Goal: Task Accomplishment & Management: Complete application form

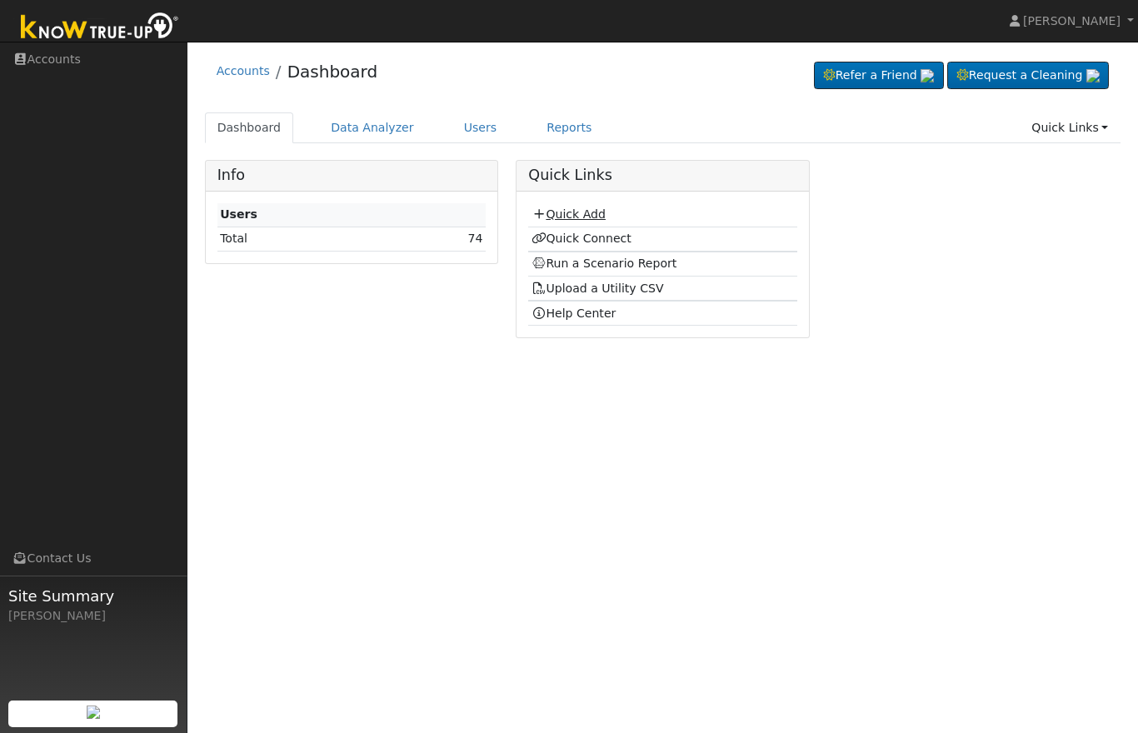
click at [556, 215] on link "Quick Add" at bounding box center [569, 213] width 74 height 13
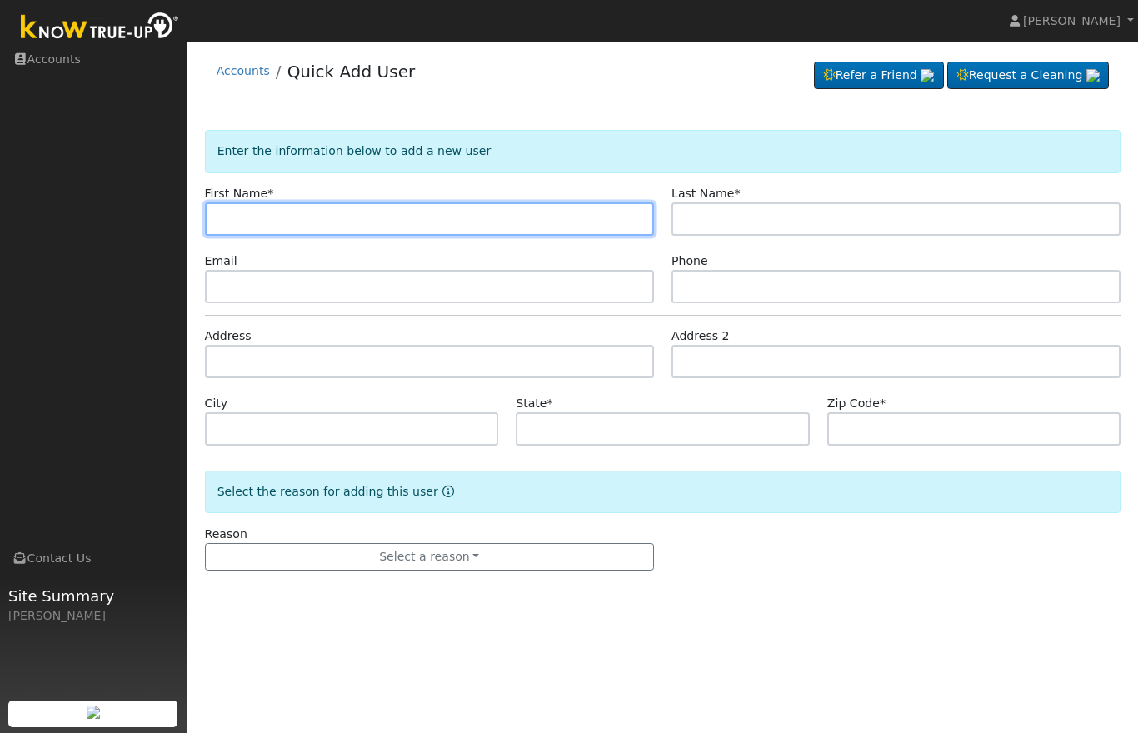
click at [498, 221] on input "text" at bounding box center [429, 218] width 449 height 33
type input "J"
type input "[PERSON_NAME]"
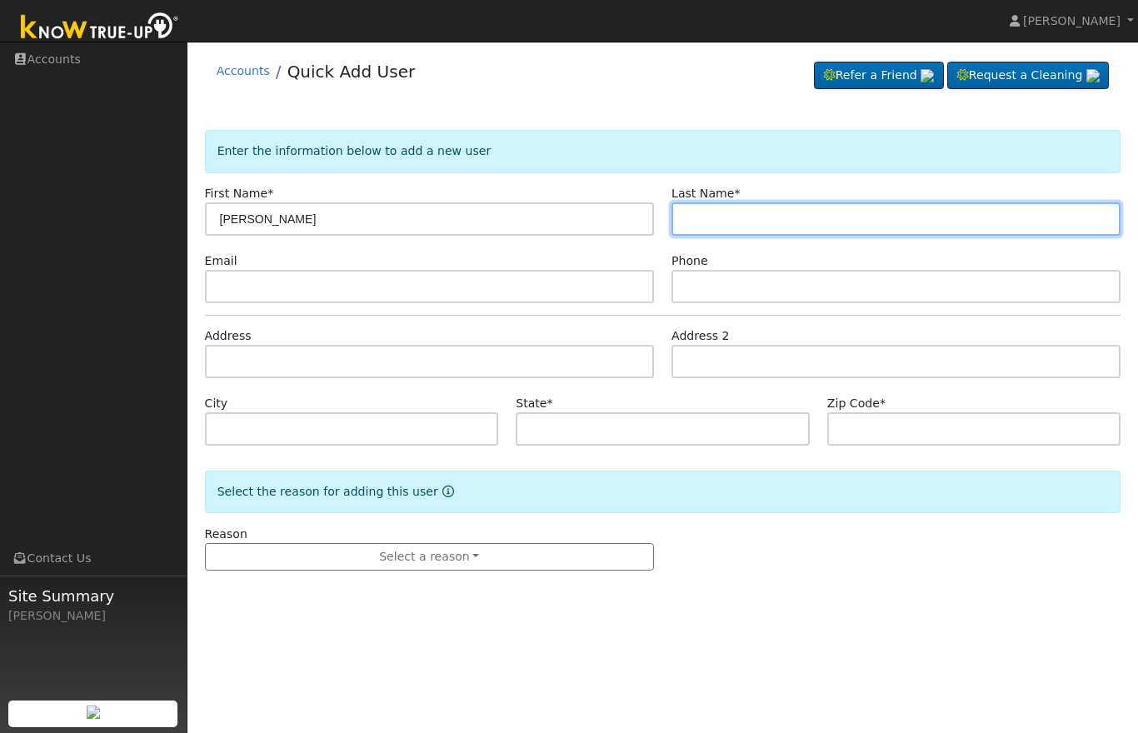
click at [761, 222] on input "text" at bounding box center [896, 218] width 449 height 33
click at [785, 215] on input "text" at bounding box center [896, 218] width 449 height 33
type input "Nogeda"
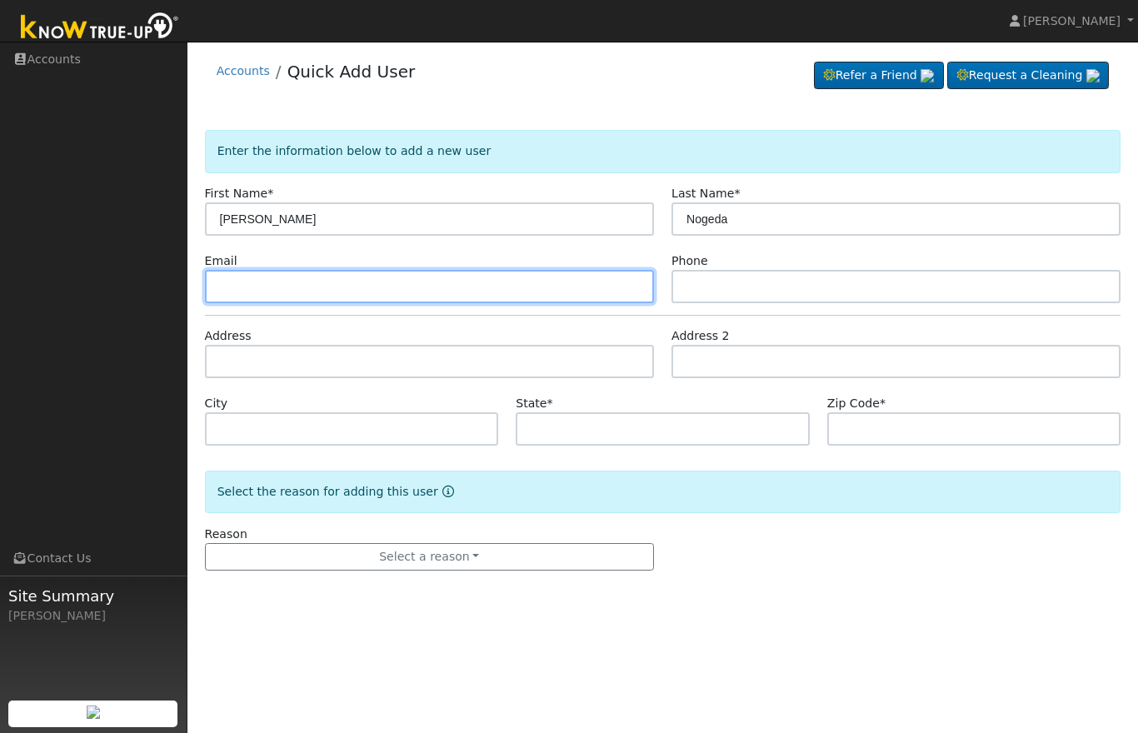
click at [407, 300] on input "text" at bounding box center [429, 286] width 449 height 33
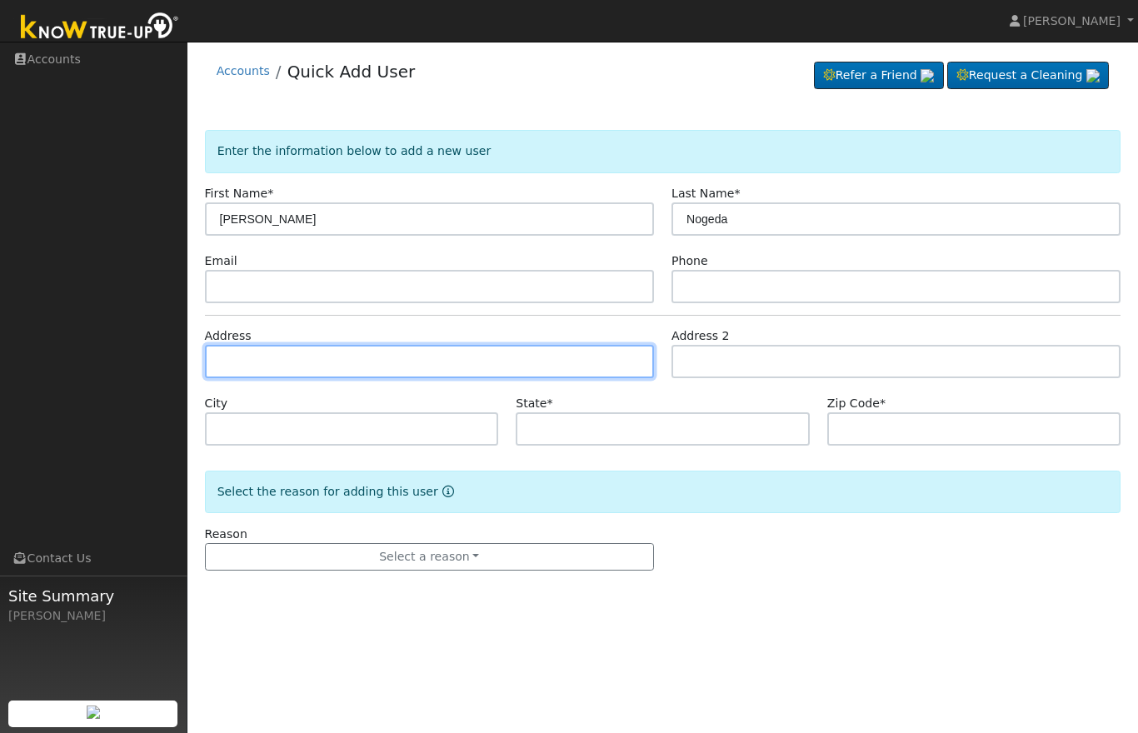
click at [372, 365] on input "text" at bounding box center [429, 361] width 449 height 33
click at [460, 367] on input "text" at bounding box center [429, 361] width 449 height 33
type input "[STREET_ADDRESS]"
type input "[GEOGRAPHIC_DATA]"
type input "CA"
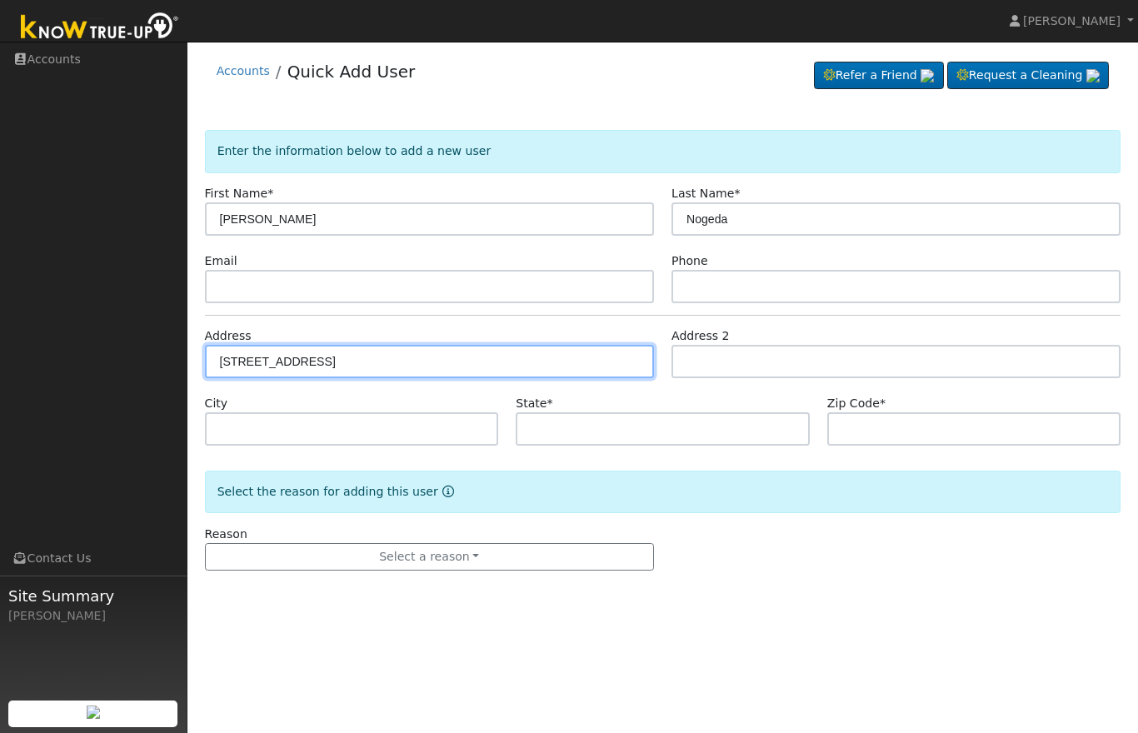
type input "93726"
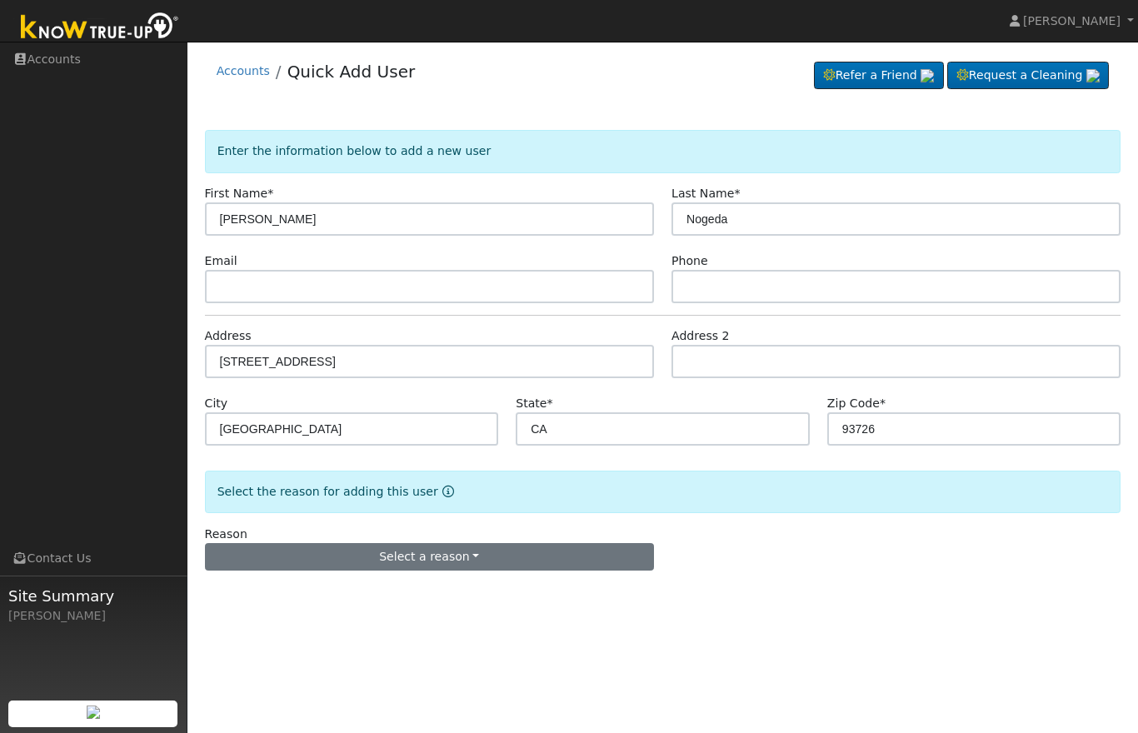
click at [405, 557] on button "Select a reason" at bounding box center [429, 557] width 449 height 28
click at [350, 597] on link "New lead" at bounding box center [298, 591] width 184 height 23
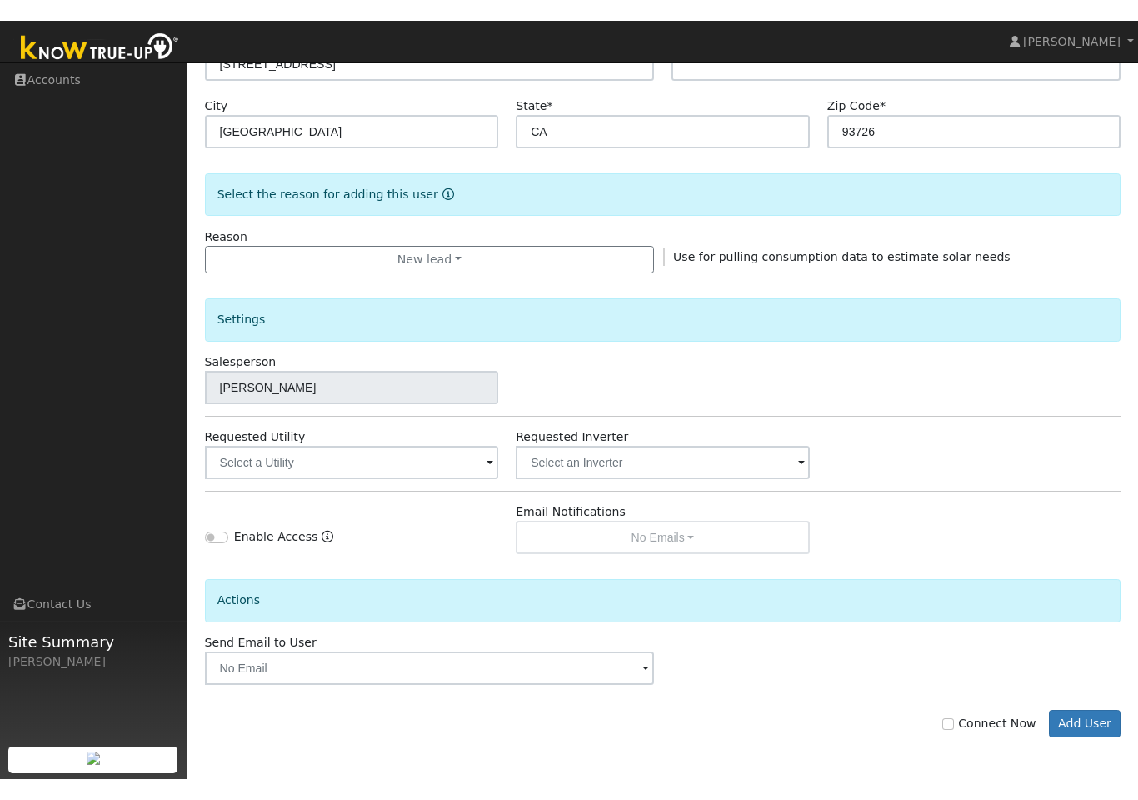
scroll to position [277, 0]
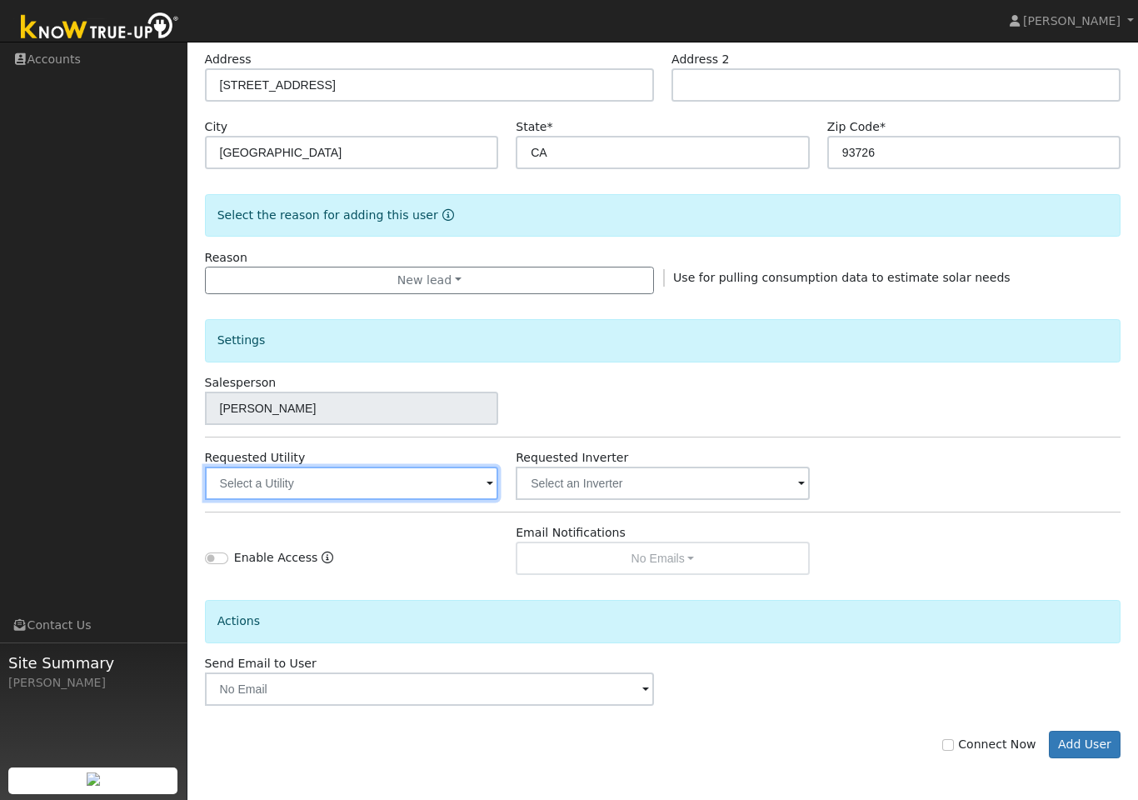
click at [467, 477] on input "text" at bounding box center [352, 483] width 294 height 33
click at [385, 479] on input "text" at bounding box center [352, 483] width 294 height 33
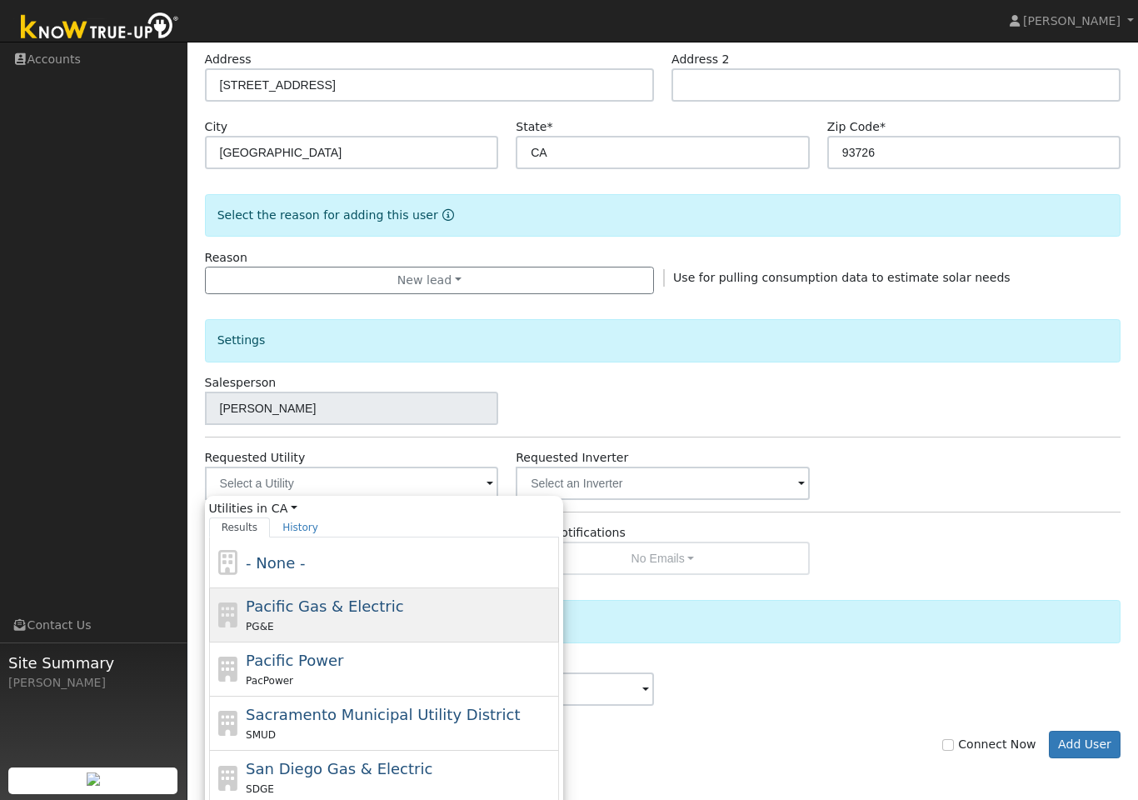
click at [351, 617] on div "PG&E" at bounding box center [400, 625] width 309 height 17
type input "Pacific Gas & Electric"
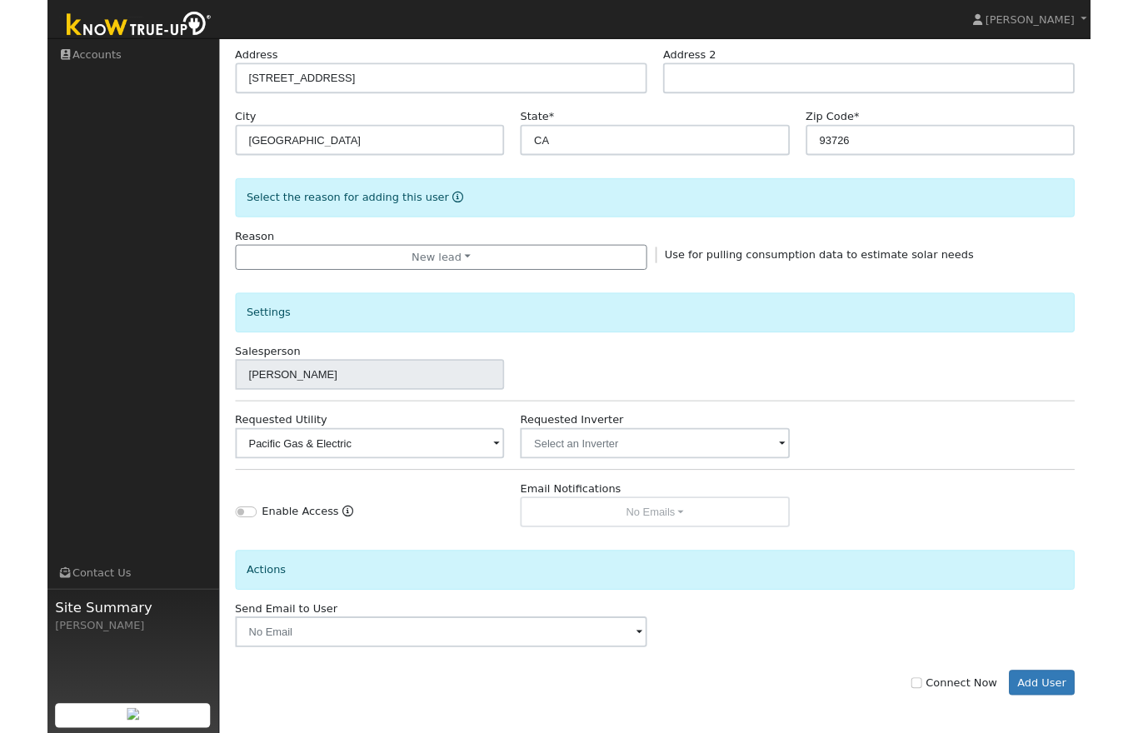
scroll to position [343, 0]
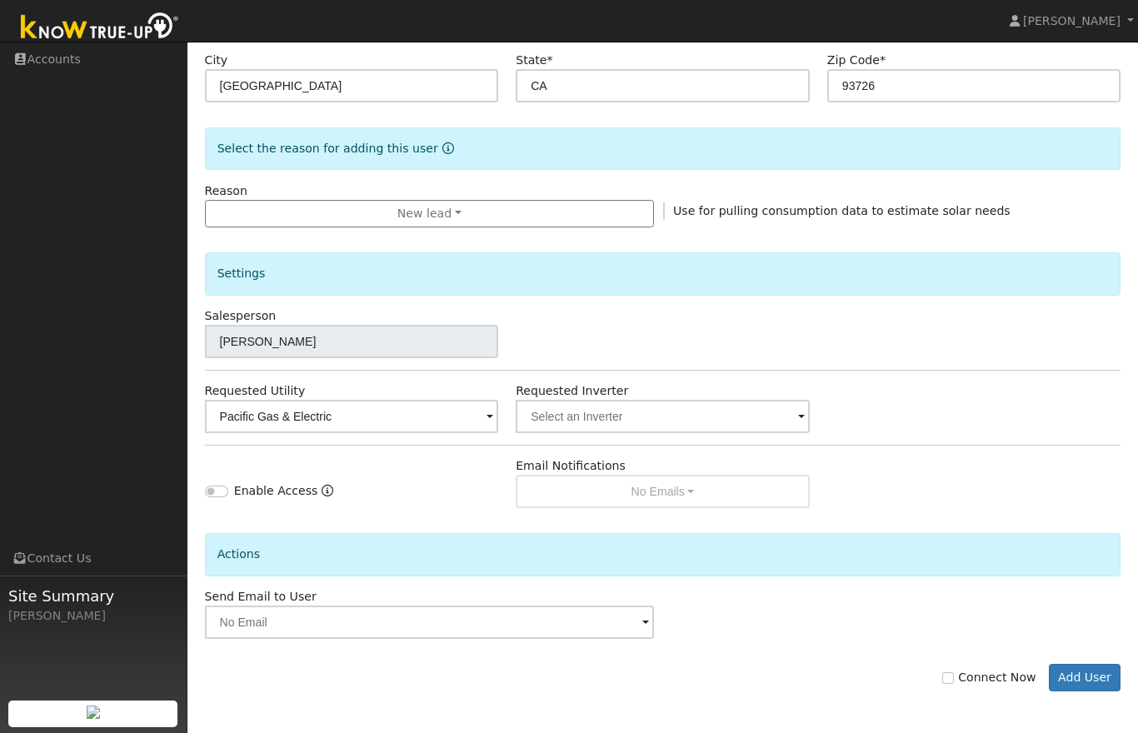
click at [952, 684] on label "Connect Now" at bounding box center [988, 677] width 93 height 17
click at [952, 684] on input "Connect Now" at bounding box center [948, 678] width 12 height 12
checkbox input "true"
click at [1082, 685] on button "Add User" at bounding box center [1085, 678] width 72 height 28
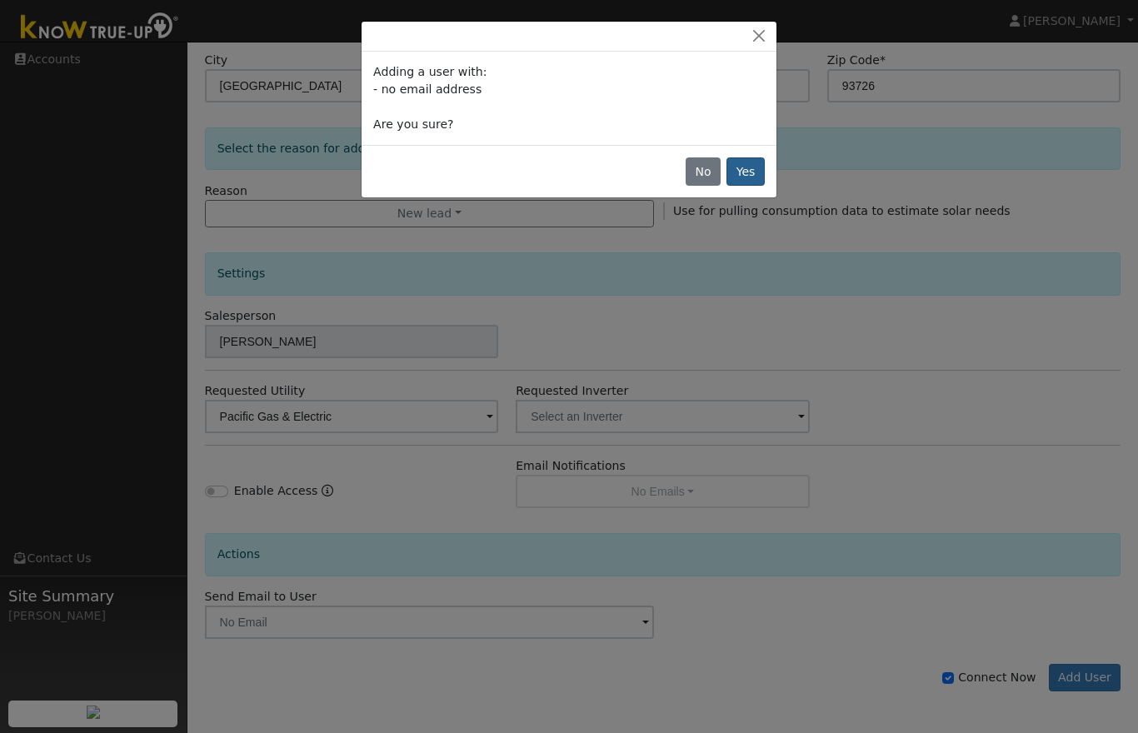
click at [740, 169] on button "Yes" at bounding box center [746, 171] width 38 height 28
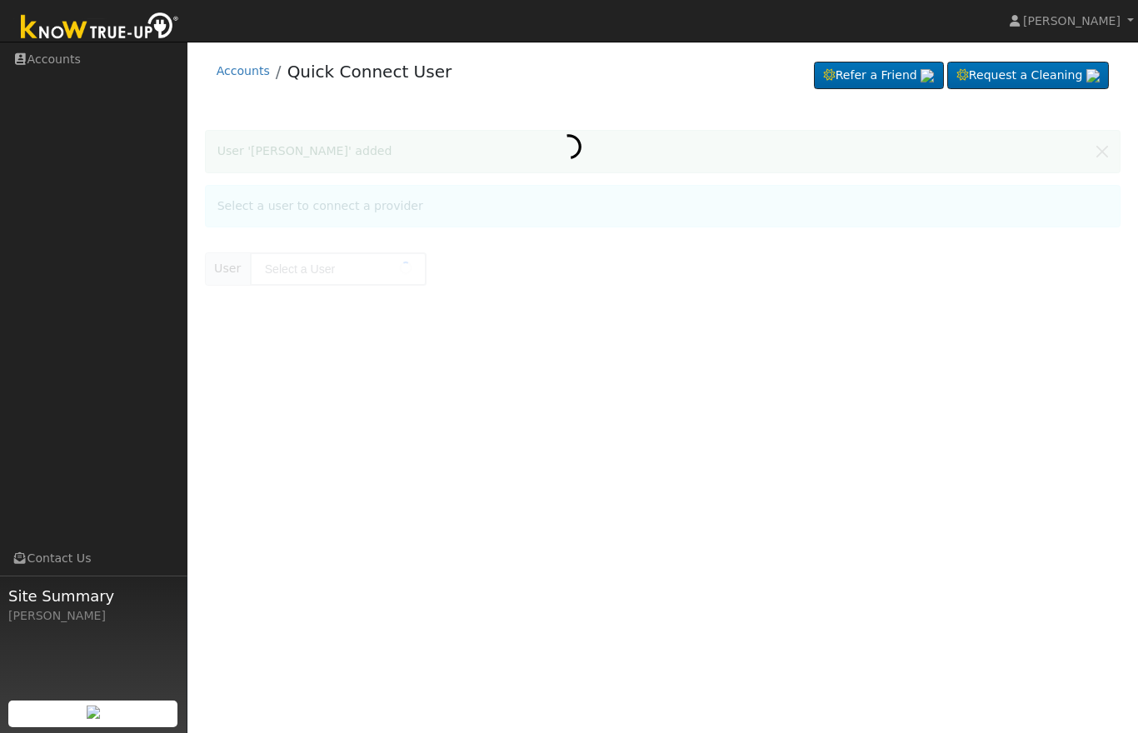
type input "Jose Nogeda"
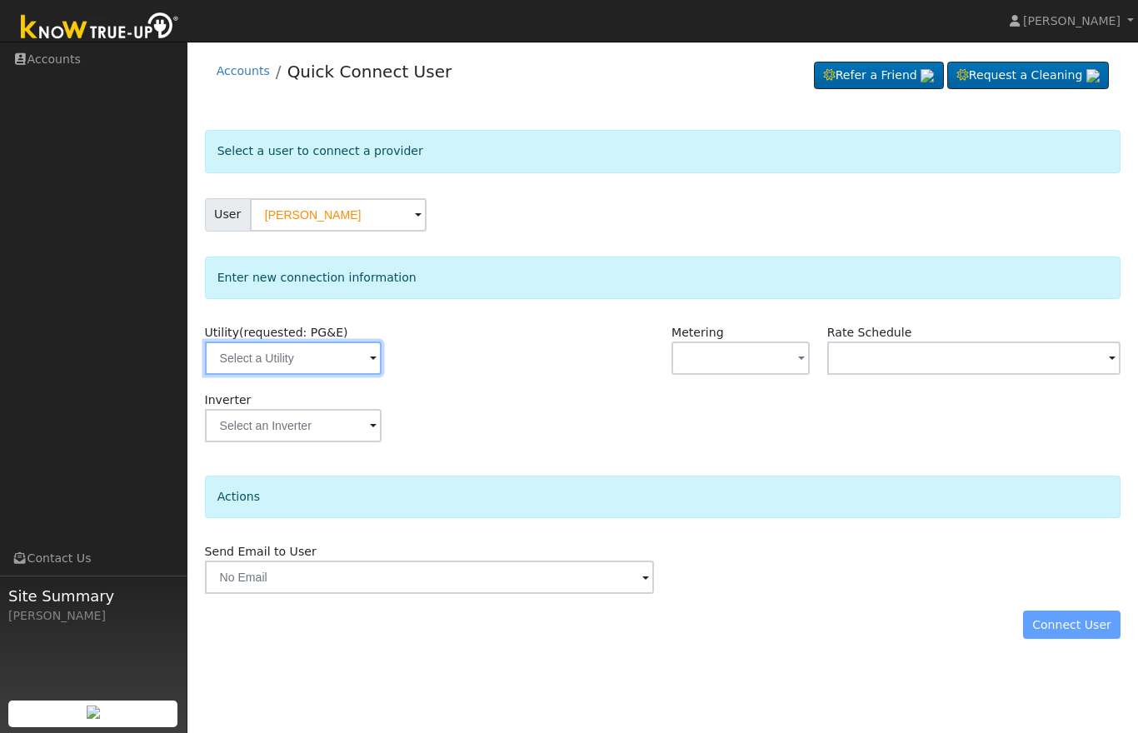
click at [308, 358] on input "text" at bounding box center [293, 358] width 177 height 33
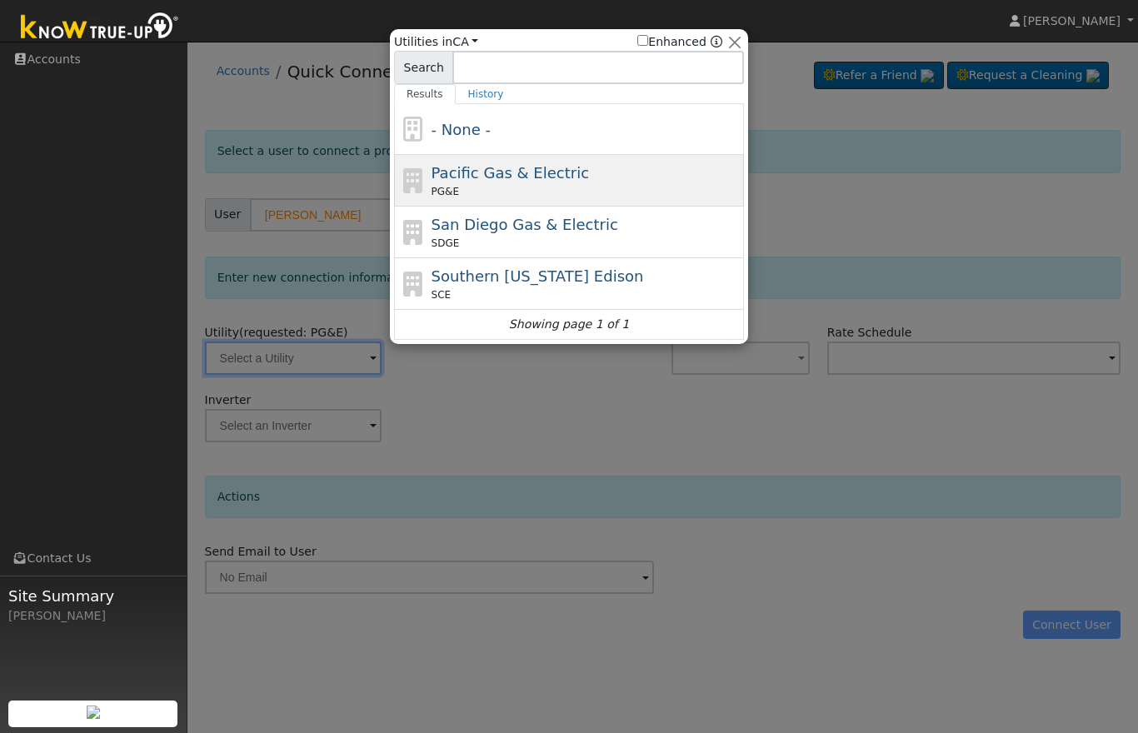
click at [521, 185] on div "PG&E" at bounding box center [586, 191] width 309 height 15
type input "PG&E"
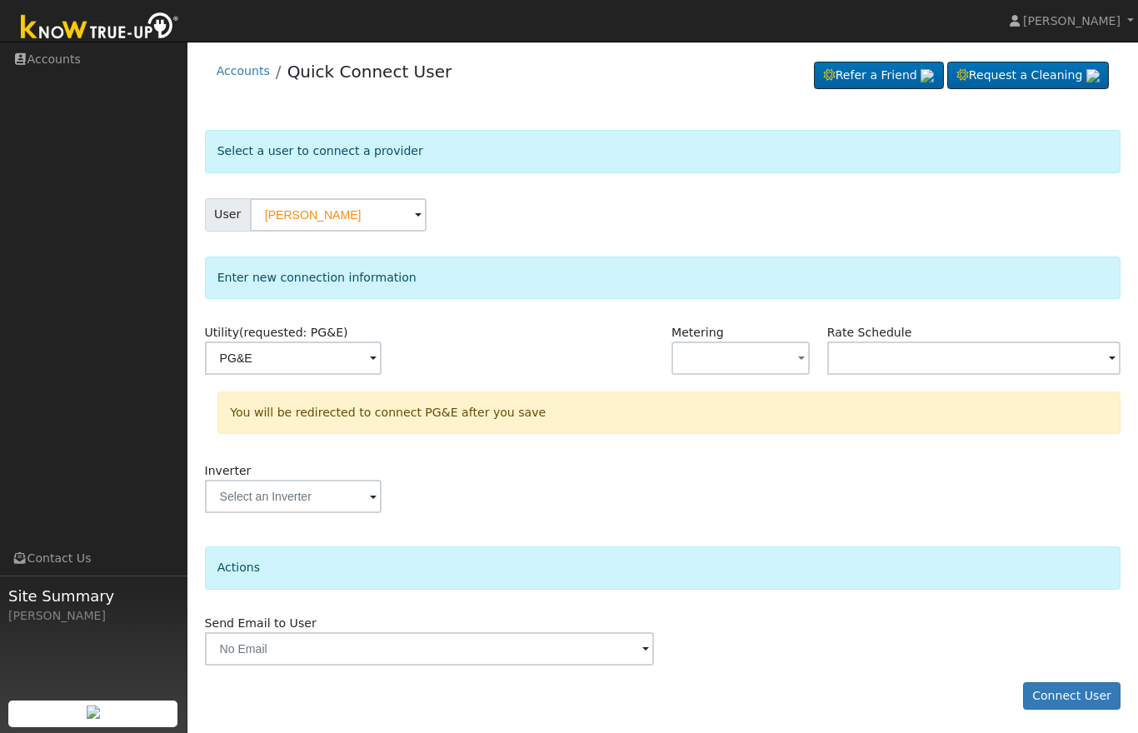
scroll to position [1, 0]
click at [1052, 695] on button "Connect User" at bounding box center [1072, 696] width 98 height 28
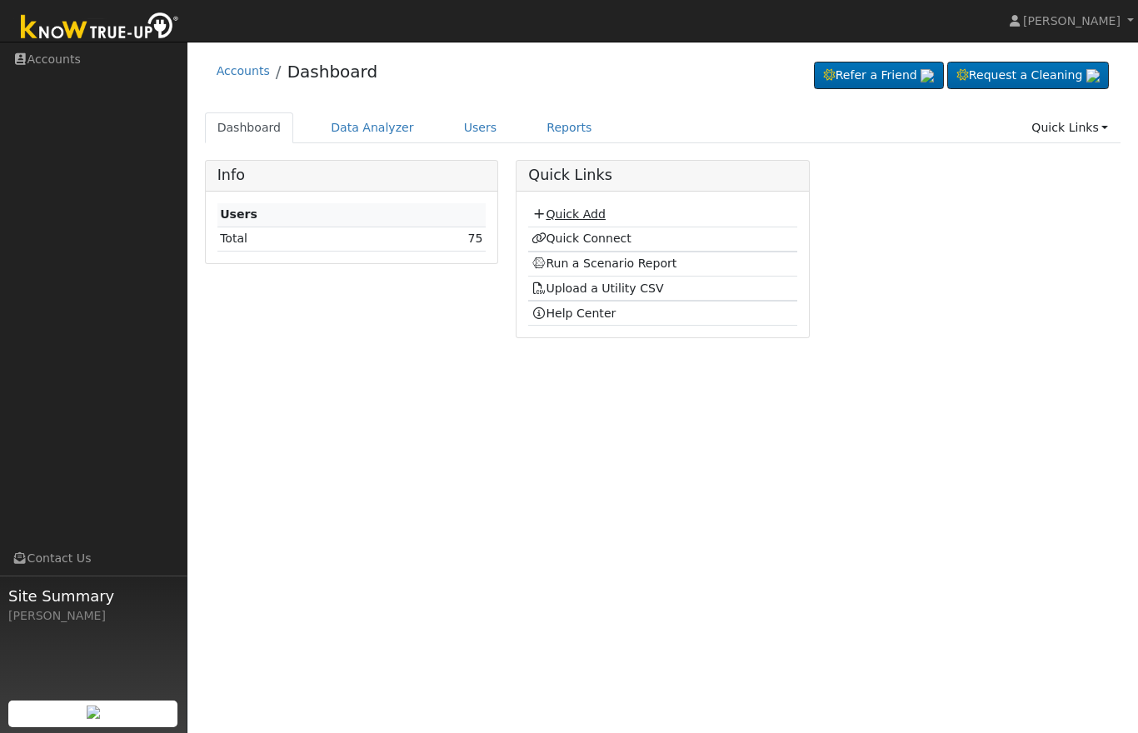
click at [573, 220] on link "Quick Add" at bounding box center [569, 213] width 74 height 13
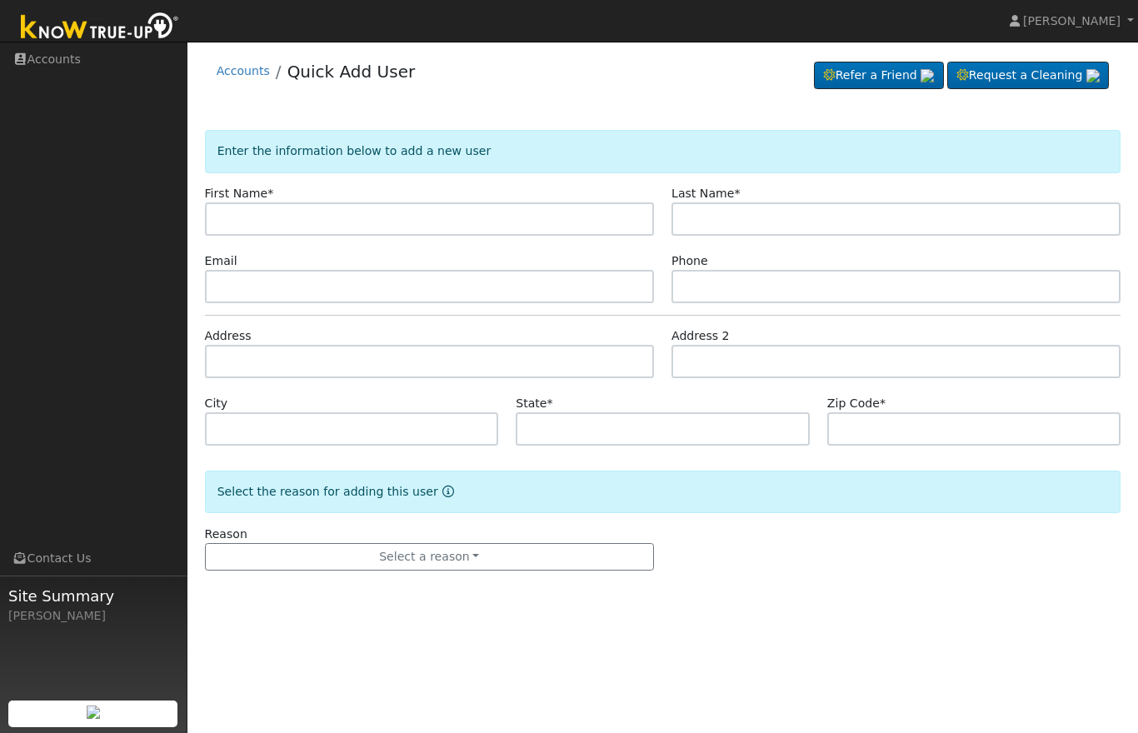
click at [102, 26] on img at bounding box center [99, 27] width 175 height 37
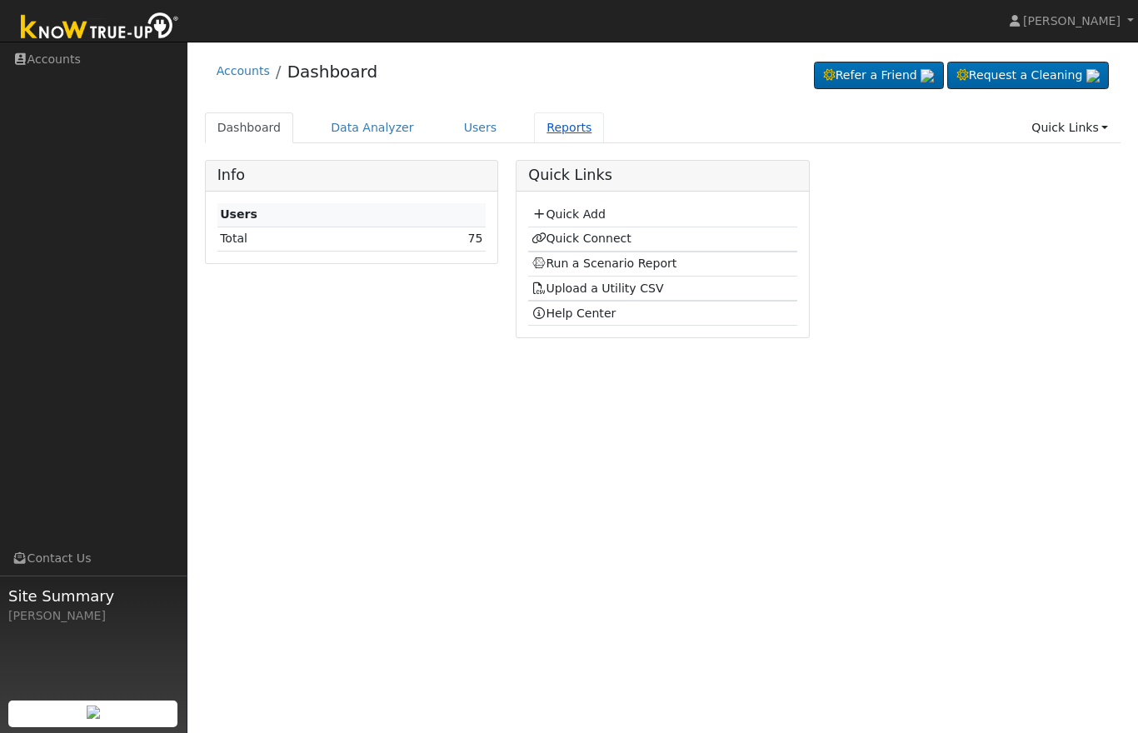
click at [557, 133] on link "Reports" at bounding box center [569, 127] width 70 height 31
